Goal: Task Accomplishment & Management: Use online tool/utility

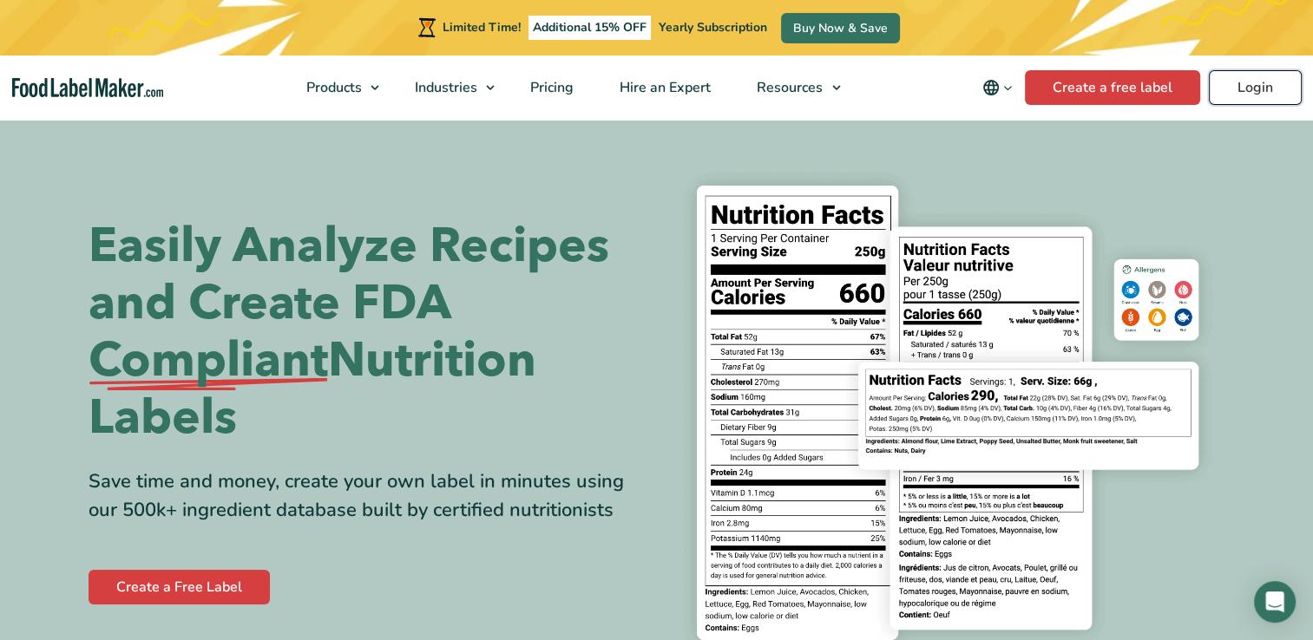
click at [1250, 83] on link "Login" at bounding box center [1255, 87] width 93 height 35
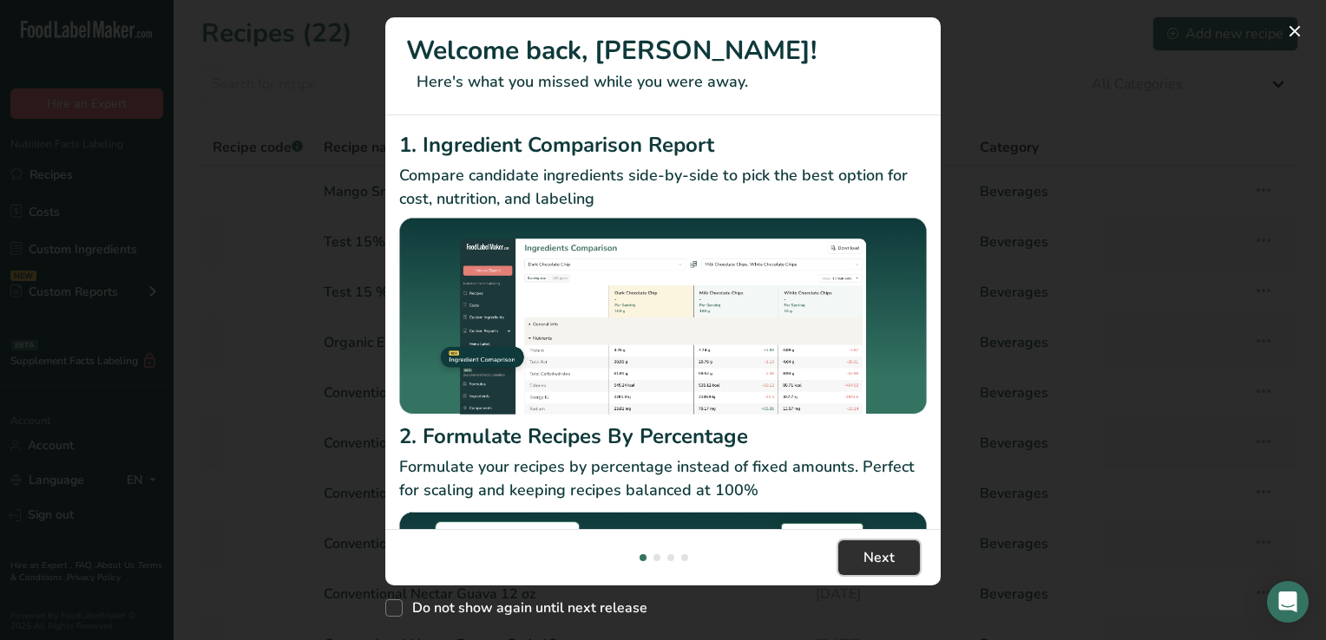
click at [897, 554] on button "Next" at bounding box center [879, 558] width 82 height 35
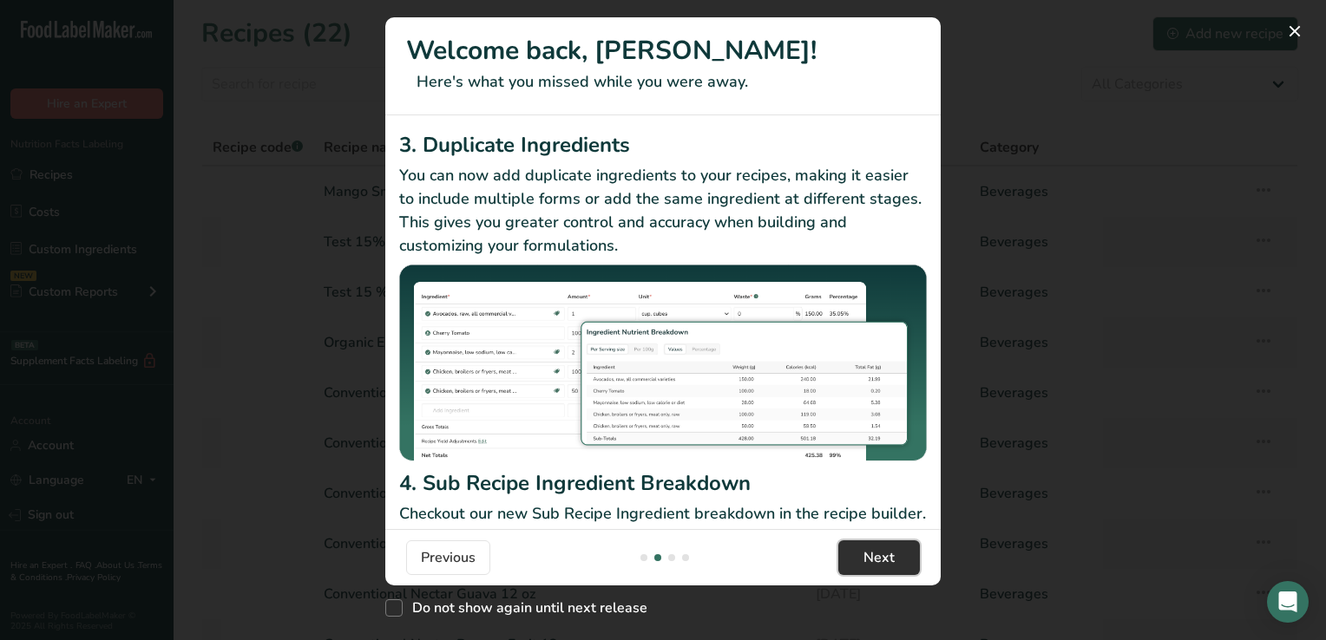
click at [897, 554] on button "Next" at bounding box center [879, 558] width 82 height 35
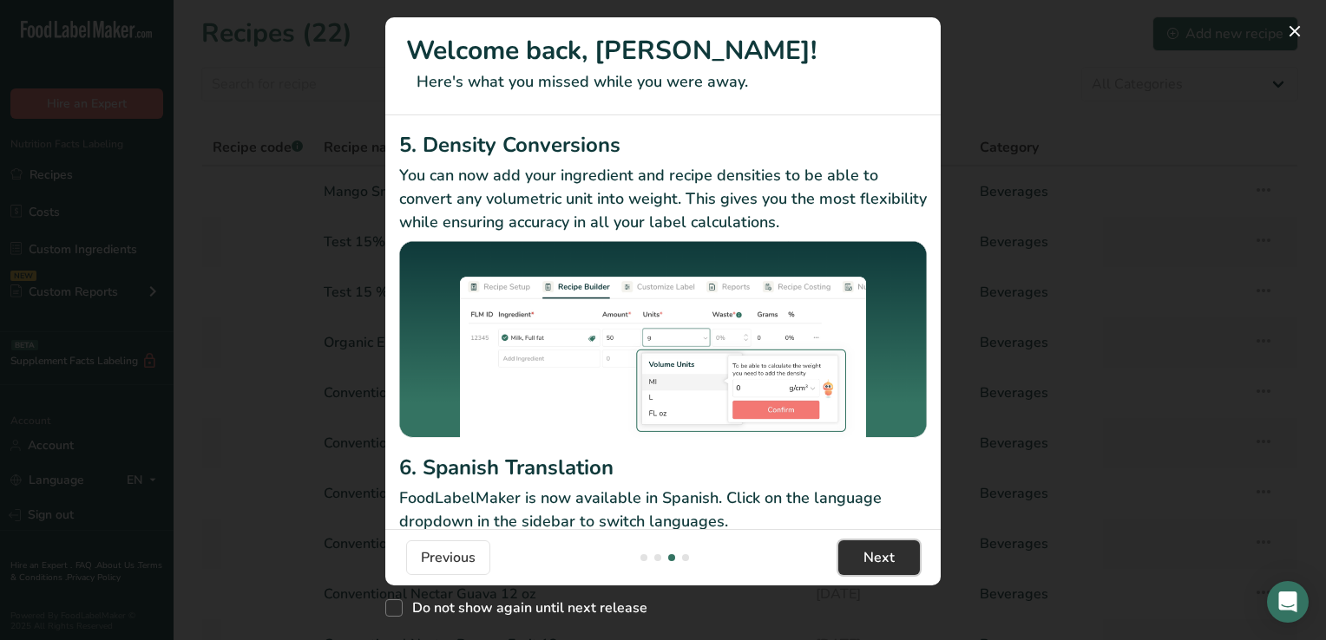
click at [897, 554] on button "Next" at bounding box center [879, 558] width 82 height 35
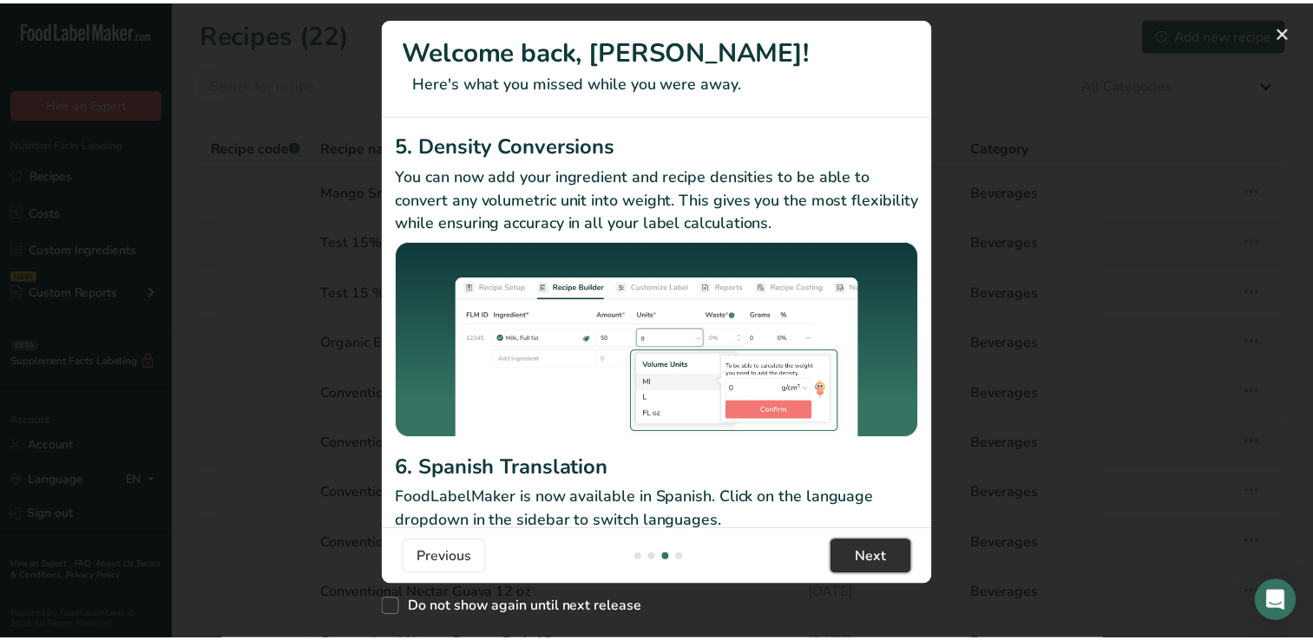
scroll to position [0, 1666]
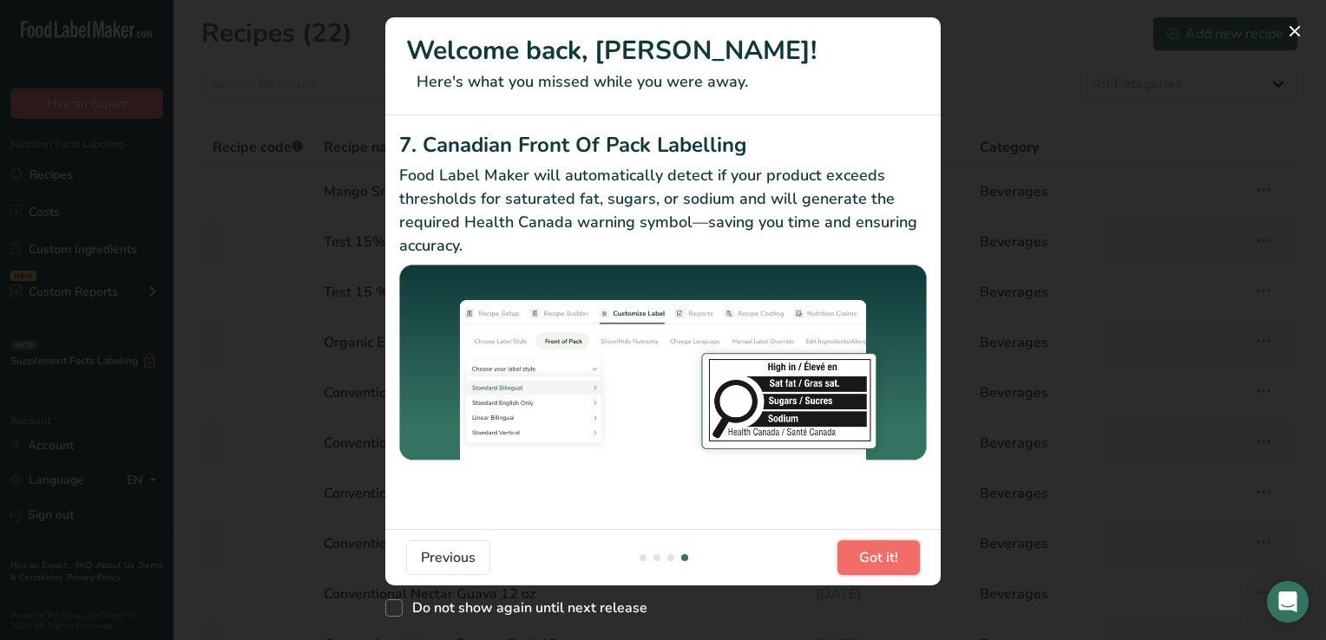
click at [897, 554] on span "Got it!" at bounding box center [878, 558] width 39 height 21
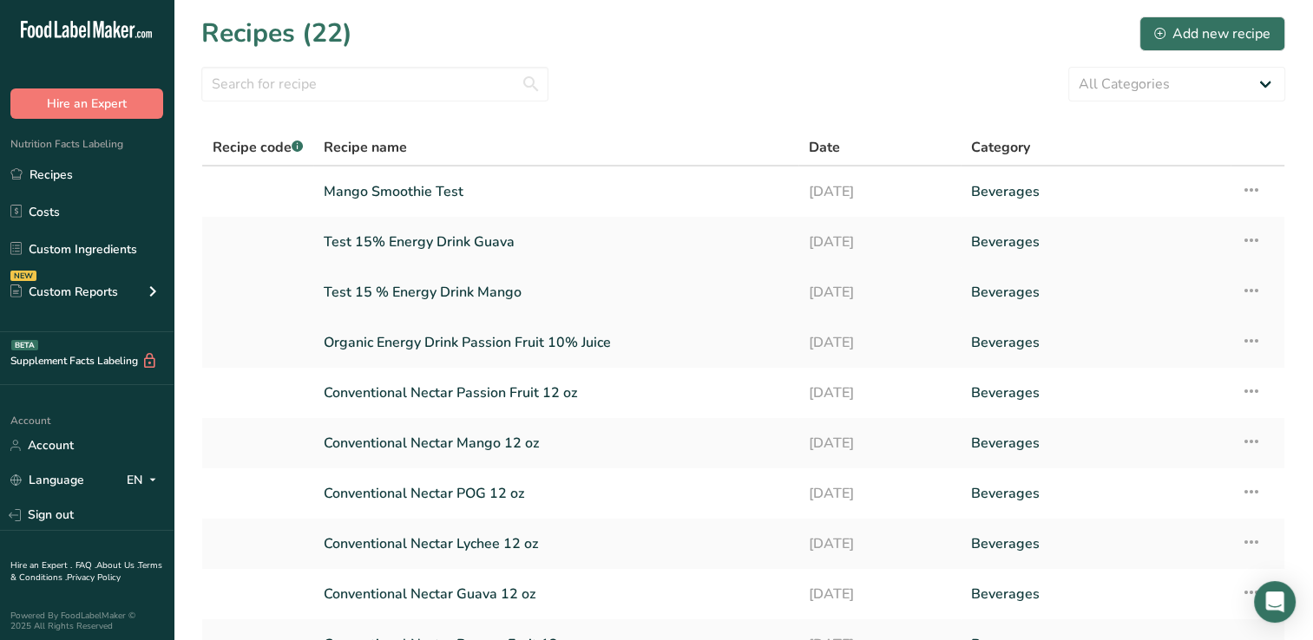
click at [465, 290] on link "Test 15 % Energy Drink Mango" at bounding box center [556, 292] width 464 height 36
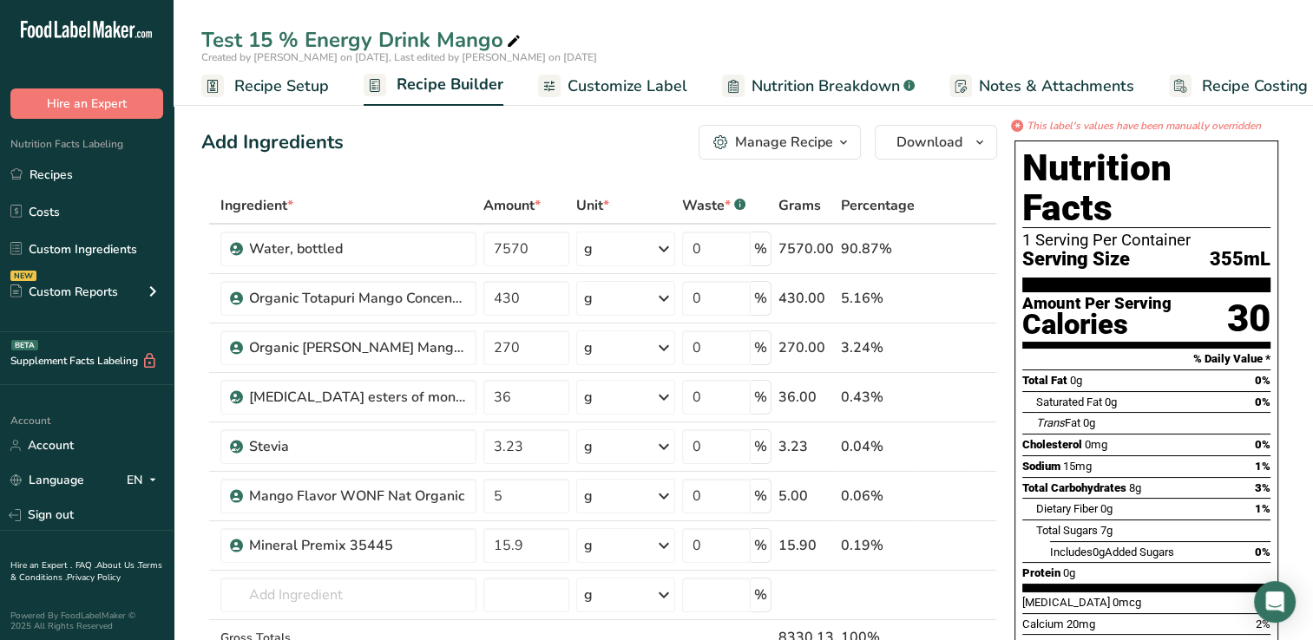
drag, startPoint x: 1315, startPoint y: 91, endPoint x: 950, endPoint y: 164, distance: 372.5
drag, startPoint x: 950, startPoint y: 164, endPoint x: 670, endPoint y: 170, distance: 280.3
click at [40, 172] on link "Recipes" at bounding box center [87, 174] width 174 height 33
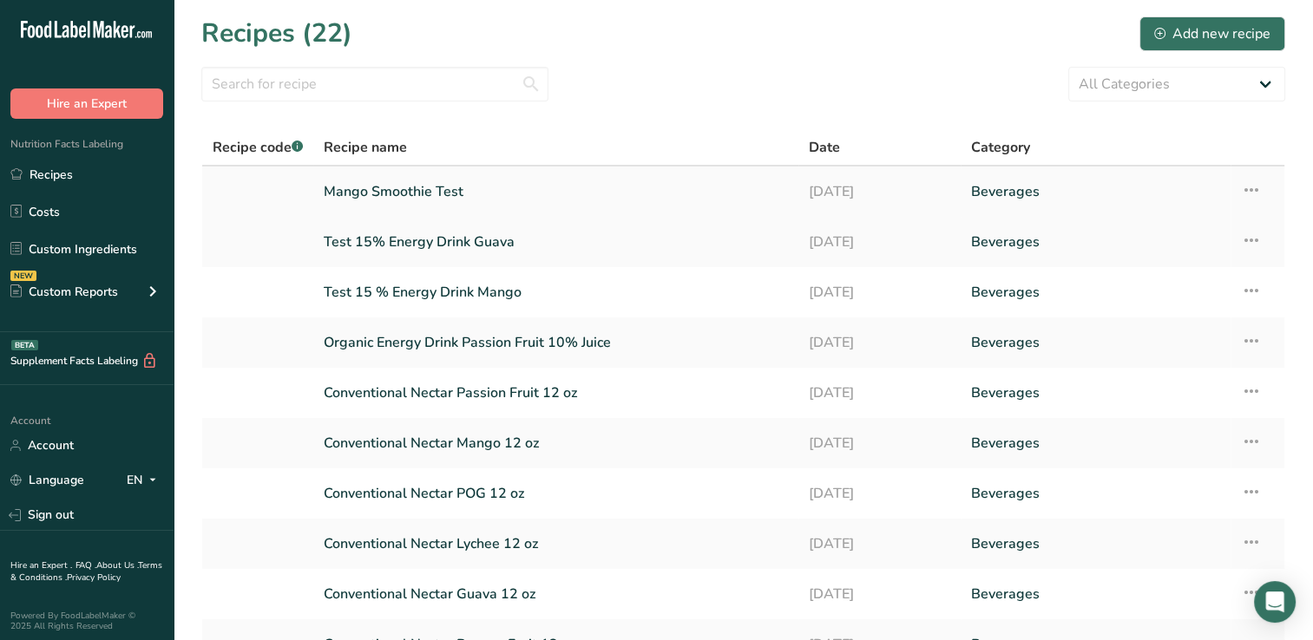
click at [386, 187] on link "Mango Smoothie Test" at bounding box center [556, 192] width 464 height 36
